Goal: Information Seeking & Learning: Learn about a topic

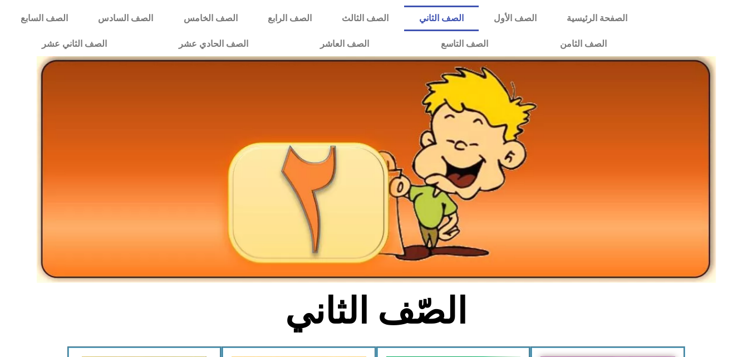
click at [522, 18] on link "الصف الأول" at bounding box center [514, 19] width 73 height 26
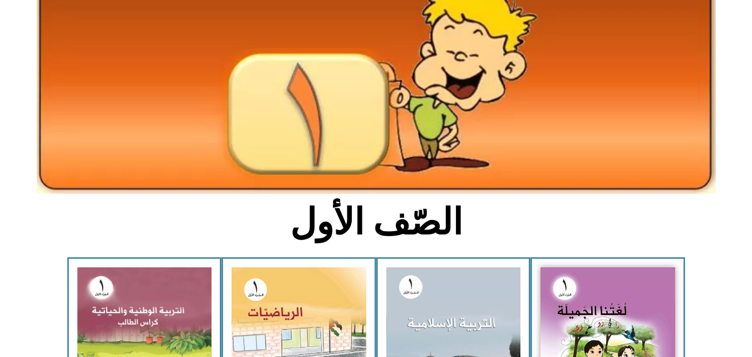
scroll to position [104, 0]
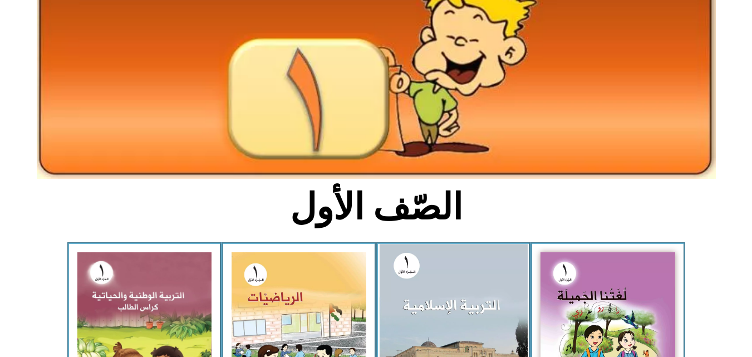
click at [451, 277] on img at bounding box center [453, 334] width 148 height 181
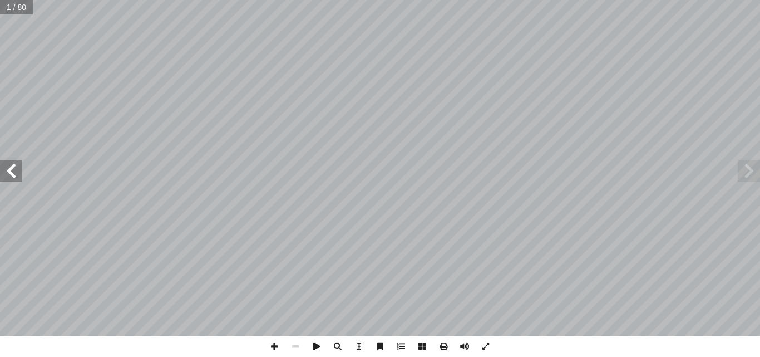
click at [13, 169] on span at bounding box center [11, 171] width 22 height 22
click at [11, 7] on input "text" at bounding box center [19, 7] width 39 height 14
type input "**"
click at [13, 163] on span at bounding box center [11, 171] width 22 height 22
click at [10, 169] on span at bounding box center [11, 171] width 22 height 22
